Goal: Task Accomplishment & Management: Manage account settings

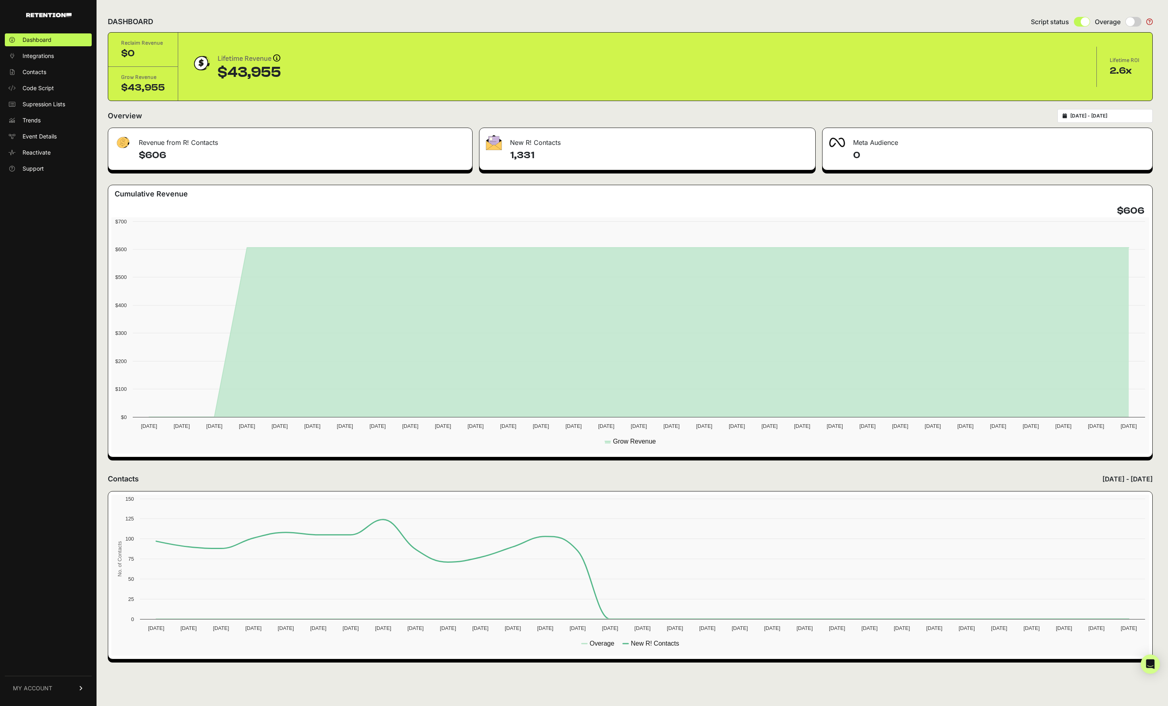
click at [47, 691] on span "MY ACCOUNT" at bounding box center [32, 688] width 39 height 8
click at [37, 681] on span "Subscription" at bounding box center [39, 677] width 33 height 8
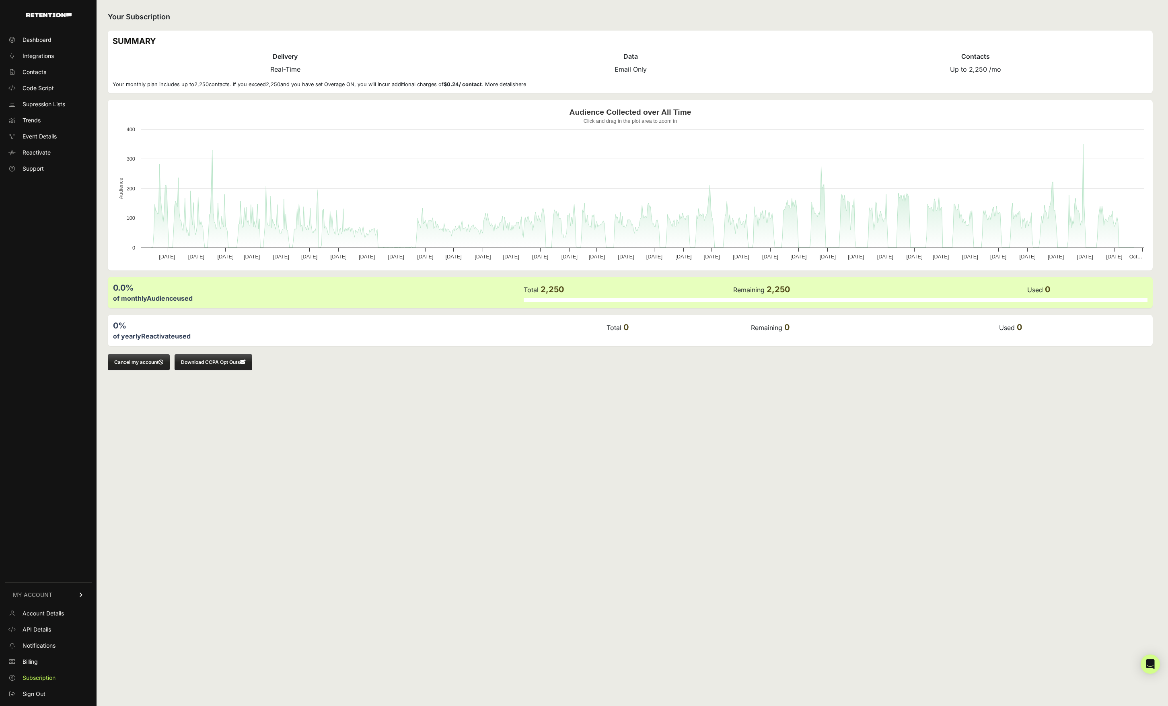
click at [156, 364] on button "Cancel my account" at bounding box center [139, 362] width 62 height 16
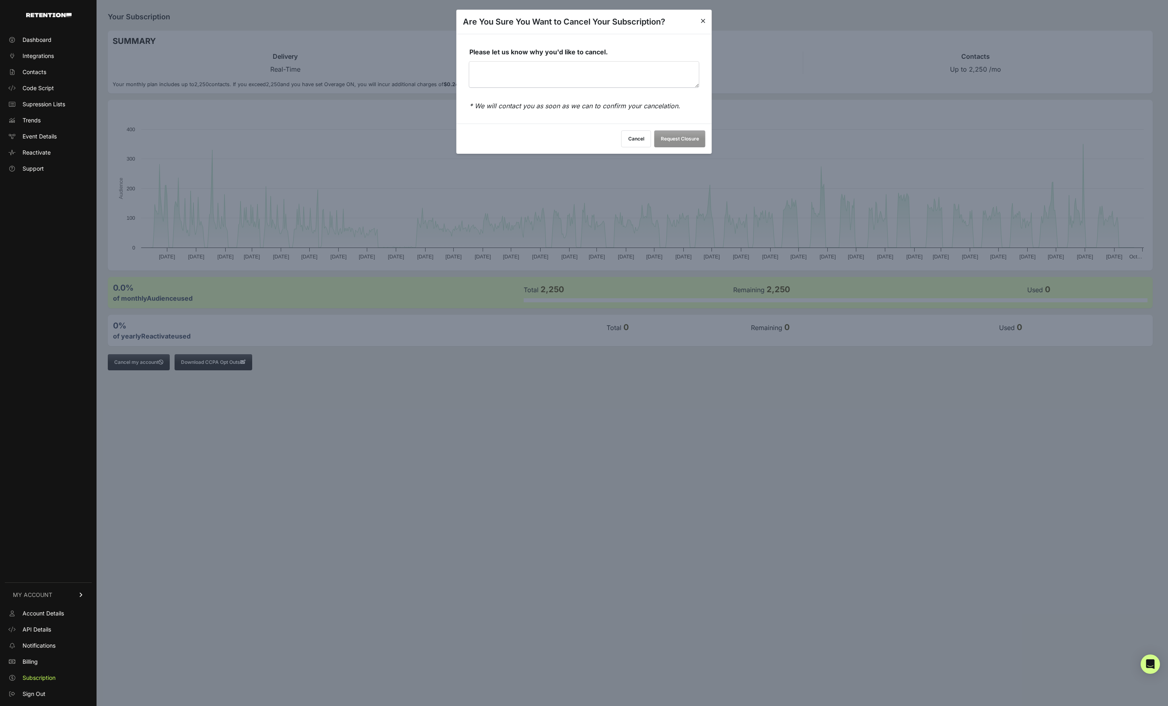
click at [619, 81] on textarea "Please let us know why you'd like to cancel." at bounding box center [584, 75] width 230 height 26
type textarea "switch to open send"
click at [665, 137] on button "Request Closure" at bounding box center [680, 139] width 51 height 17
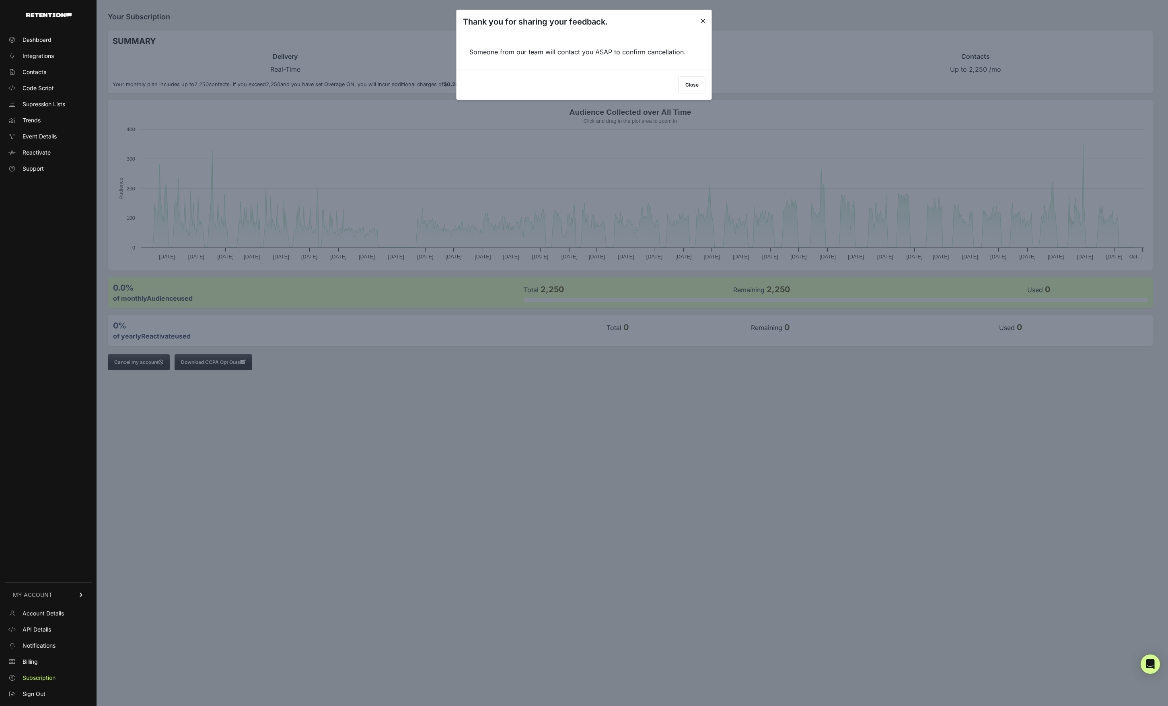
click at [690, 91] on button "Close" at bounding box center [692, 84] width 27 height 17
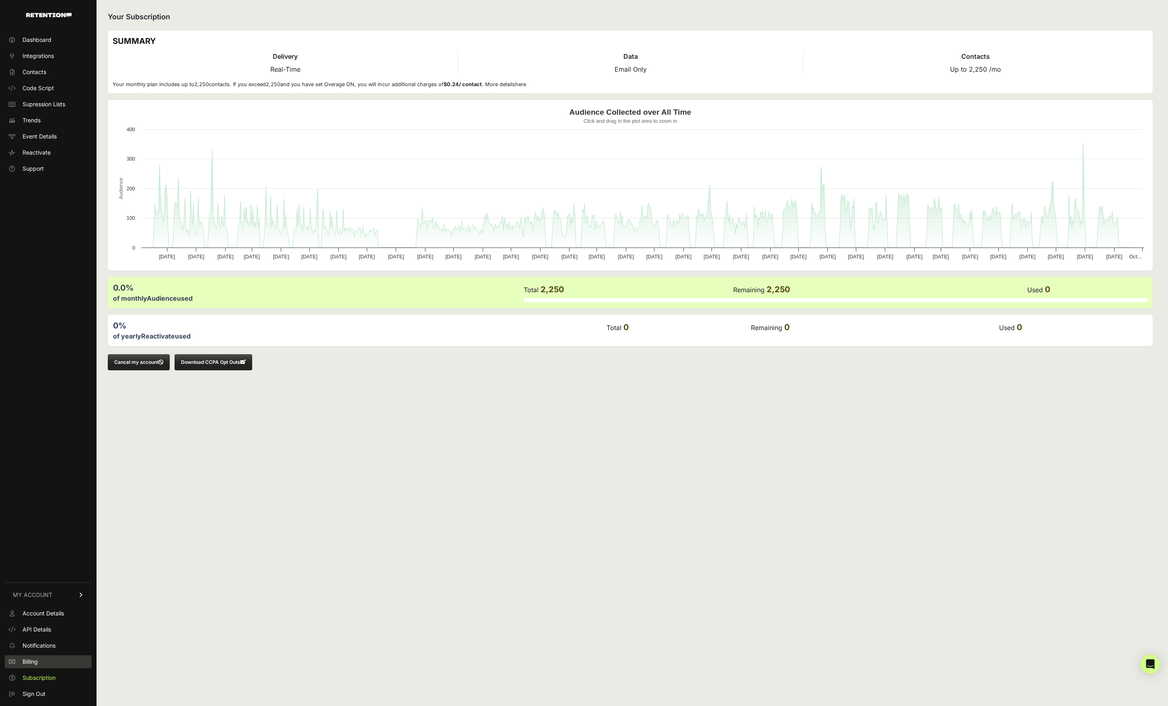
click at [34, 665] on span "Billing" at bounding box center [30, 661] width 15 height 8
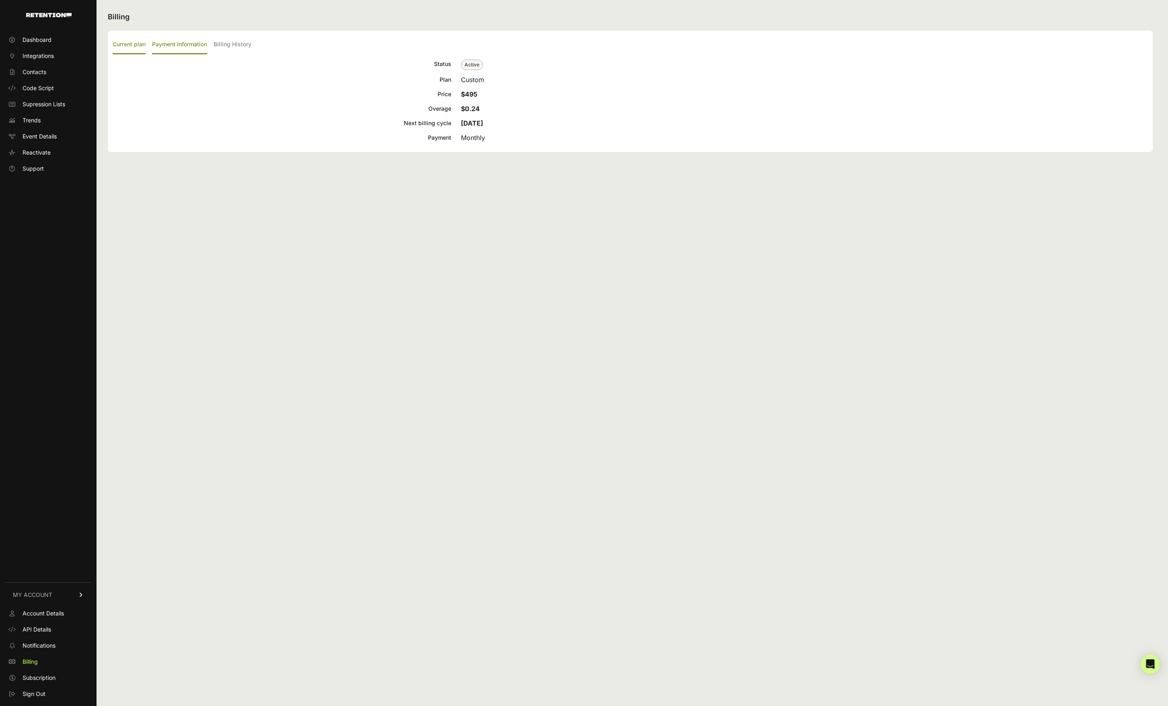
click at [182, 46] on label "Payment Information" at bounding box center [179, 44] width 55 height 19
click at [0, 0] on input "Payment Information" at bounding box center [0, 0] width 0 height 0
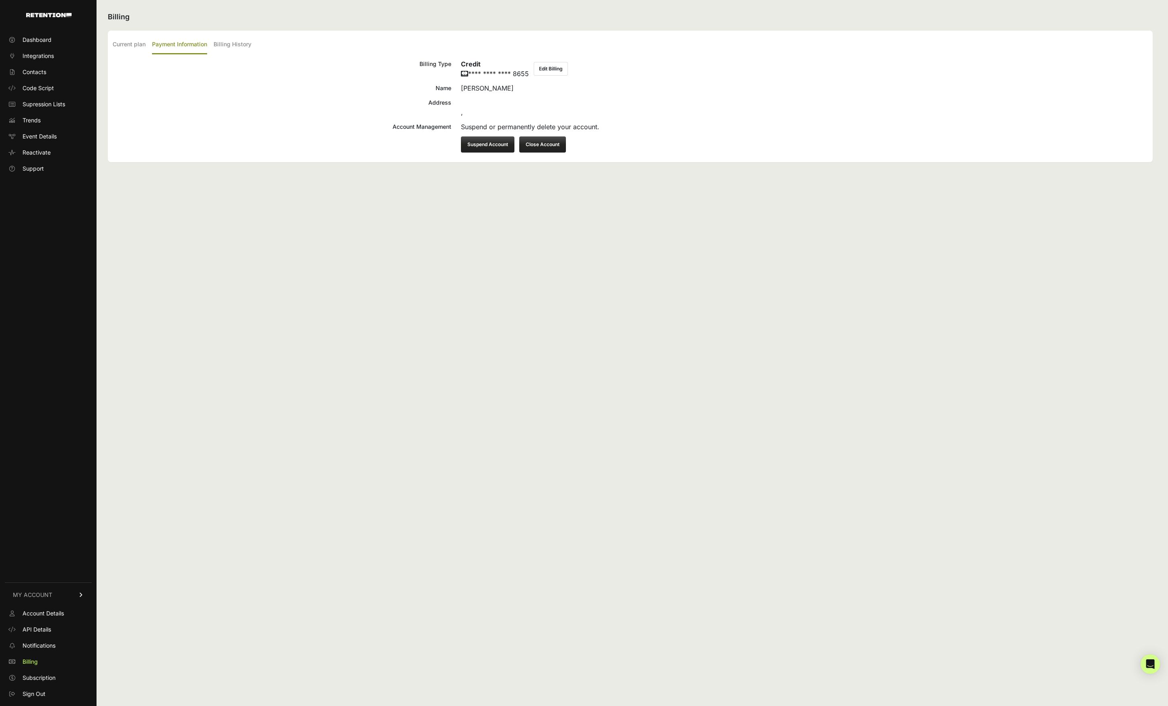
click at [545, 144] on button "Close Account" at bounding box center [542, 144] width 47 height 16
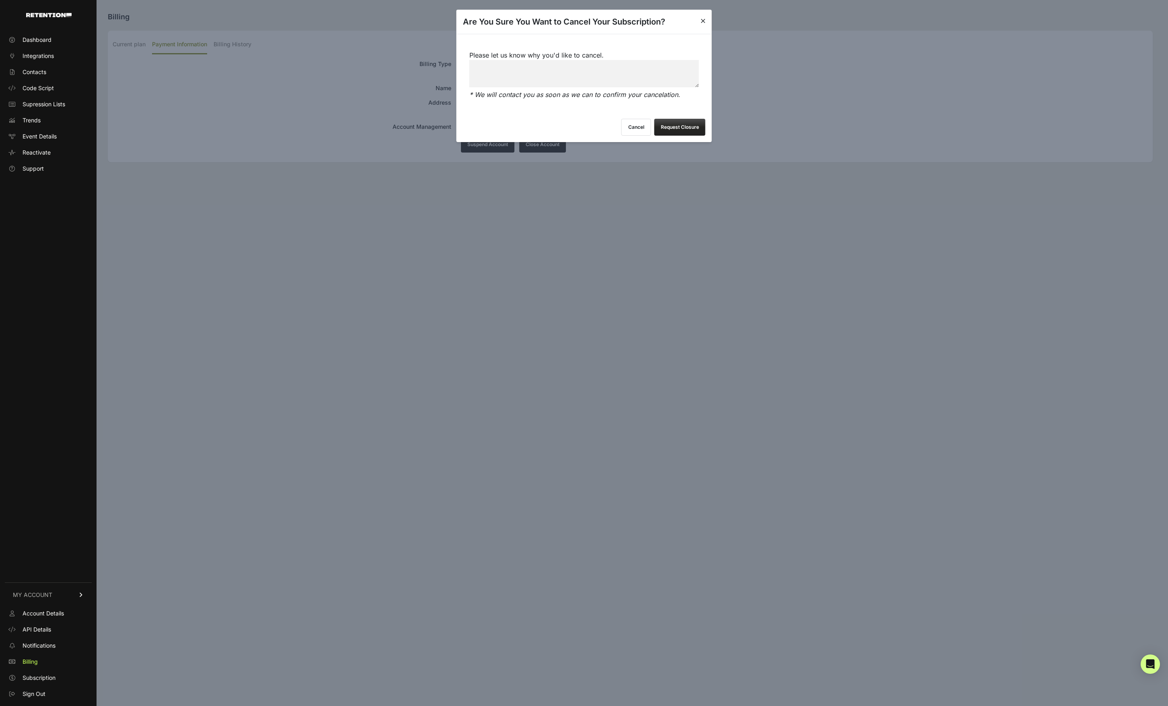
click at [675, 124] on button "Request Closure" at bounding box center [680, 127] width 51 height 17
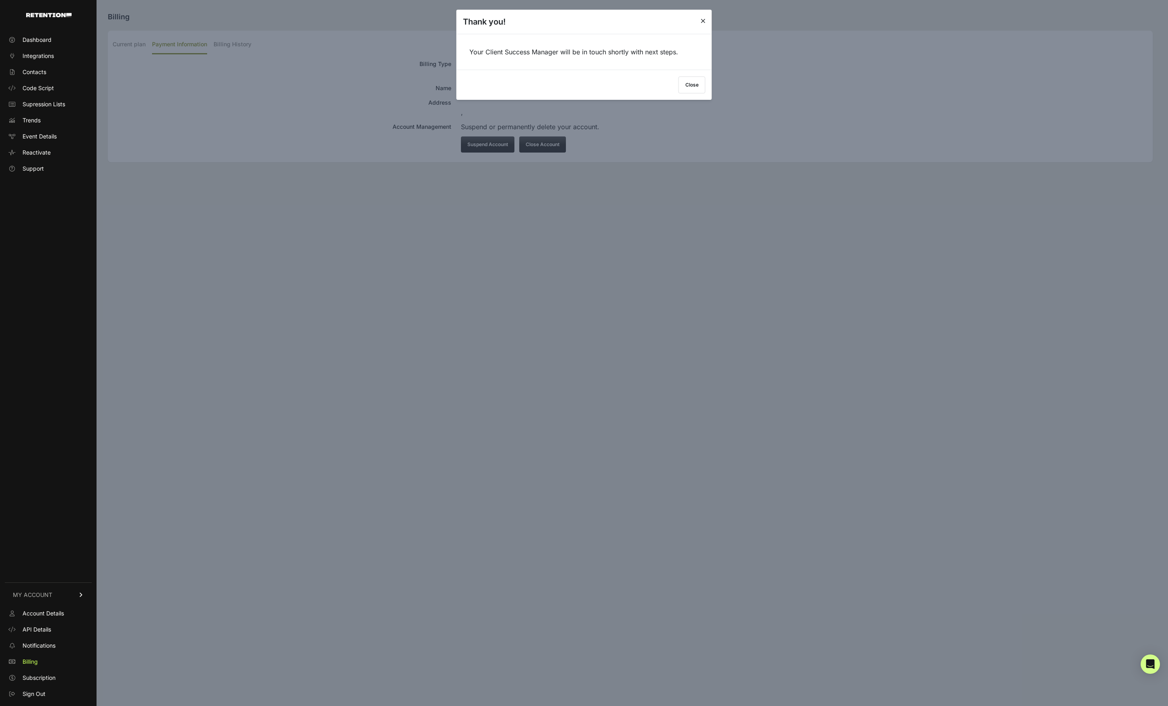
click at [693, 85] on button "Close" at bounding box center [692, 84] width 27 height 17
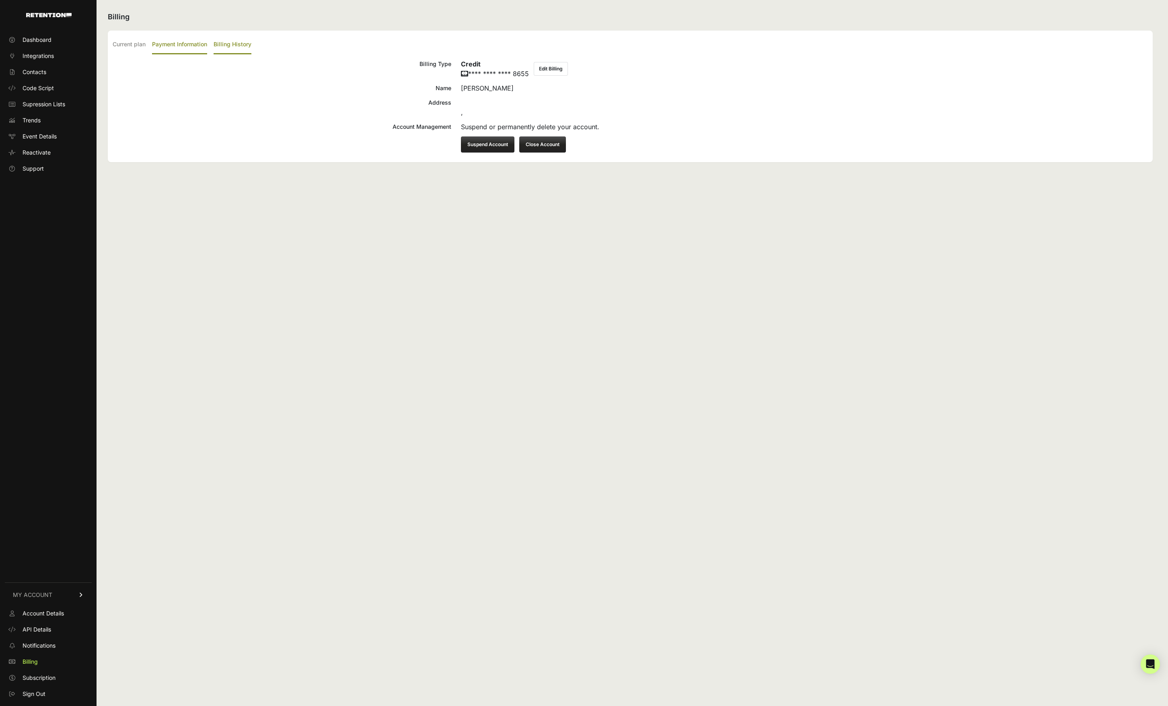
click at [229, 45] on label "Billing History" at bounding box center [233, 44] width 38 height 19
click at [0, 0] on input "Billing History" at bounding box center [0, 0] width 0 height 0
